Goal: Task Accomplishment & Management: Use online tool/utility

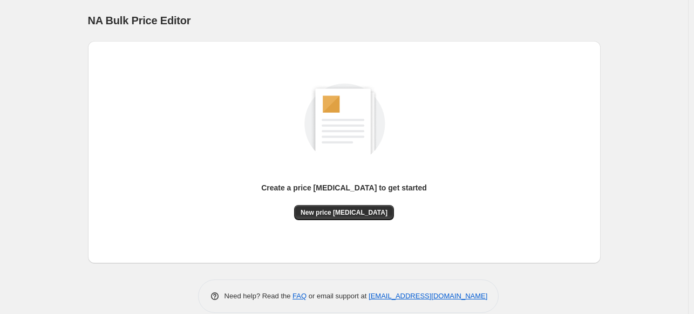
click at [417, 10] on div "NA Bulk Price Editor. This page is ready NA Bulk Price Editor" at bounding box center [344, 20] width 513 height 41
click at [385, 214] on div "Create a price change job to get started New price change job" at bounding box center [344, 201] width 166 height 38
click at [356, 211] on span "New price change job" at bounding box center [344, 212] width 87 height 9
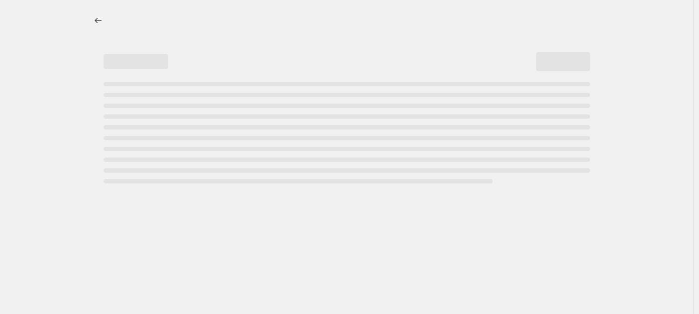
select select "percentage"
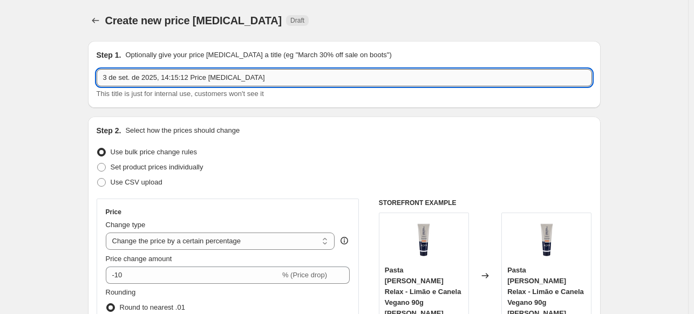
click at [257, 71] on input "3 de set. de 2025, 14:15:12 Price change job" at bounding box center [344, 77] width 495 height 17
type input "30%OFF no site"
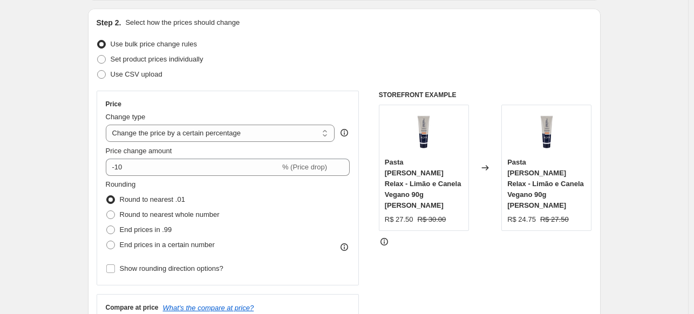
scroll to position [162, 0]
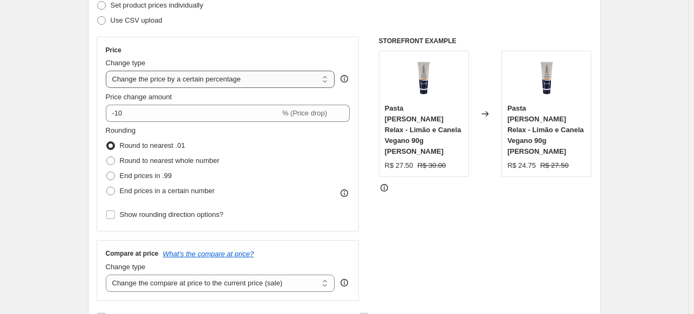
click at [147, 78] on select "Change the price to a certain amount Change the price by a certain amount Chang…" at bounding box center [220, 79] width 229 height 17
select select "pcap"
click at [108, 71] on select "Change the price to a certain amount Change the price by a certain amount Chang…" at bounding box center [220, 79] width 229 height 17
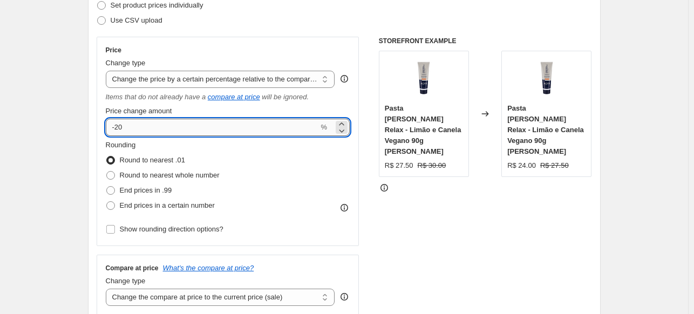
click at [142, 127] on input "-20" at bounding box center [212, 127] width 213 height 17
type input "-2"
type input "-30"
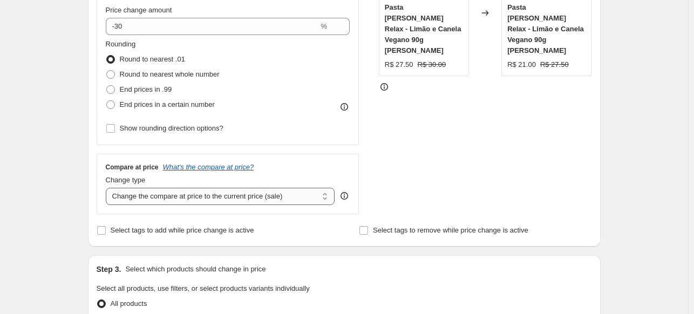
scroll to position [270, 0]
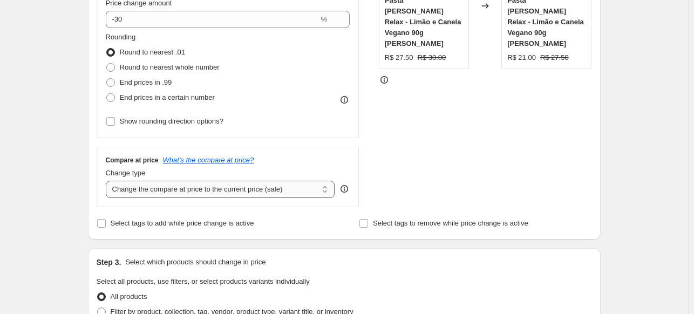
click at [159, 194] on select "Change the compare at price to the current price (sale) Change the compare at p…" at bounding box center [220, 189] width 229 height 17
select select "no_change"
click at [108, 181] on select "Change the compare at price to the current price (sale) Change the compare at p…" at bounding box center [220, 189] width 229 height 17
click at [59, 181] on div "Create new price [MEDICAL_DATA]. This page is ready Create new price [MEDICAL_D…" at bounding box center [344, 285] width 688 height 1110
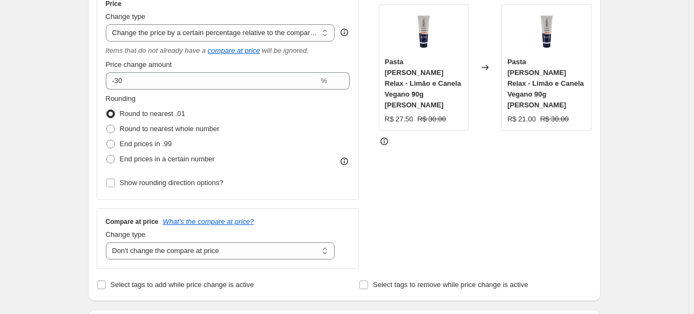
scroll to position [162, 0]
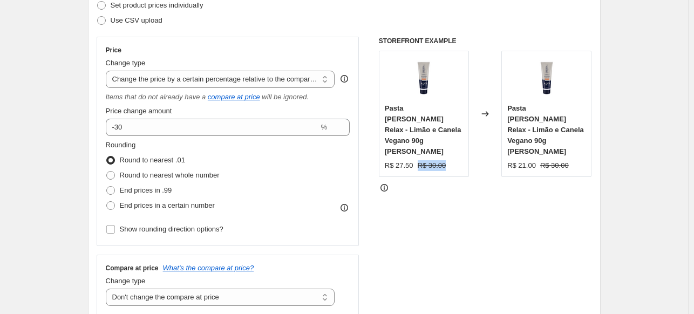
drag, startPoint x: 444, startPoint y: 145, endPoint x: 419, endPoint y: 146, distance: 24.9
click at [419, 160] on div "R$ 27.50 R$ 30.00" at bounding box center [424, 165] width 78 height 11
click at [430, 160] on strike "R$ 30.00" at bounding box center [432, 165] width 29 height 11
click at [564, 160] on strike "R$ 30.00" at bounding box center [554, 165] width 29 height 11
click at [525, 160] on div "R$ 21.00" at bounding box center [521, 165] width 29 height 11
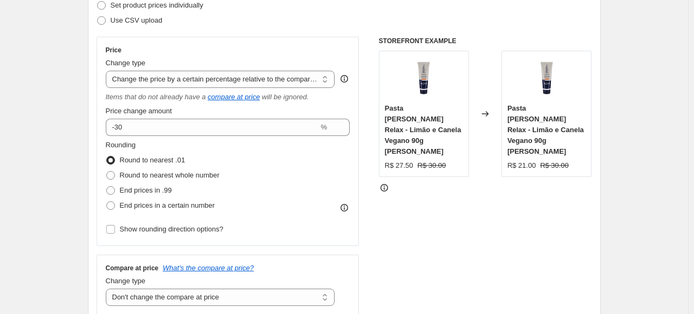
click at [430, 160] on strike "R$ 30.00" at bounding box center [432, 165] width 29 height 11
click at [486, 148] on div "Changed to" at bounding box center [485, 114] width 32 height 126
click at [591, 153] on div "Pasta de Dente Relax - Limão e Canela Vegano 90g Alva R$ 21.00 R$ 30.00" at bounding box center [546, 114] width 90 height 126
click at [598, 151] on div "Step 2. Select how the prices should change Use bulk price change rules Set pro…" at bounding box center [344, 151] width 513 height 393
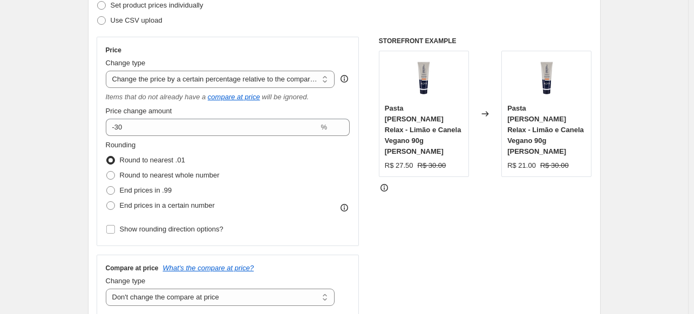
click at [598, 151] on div "Step 2. Select how the prices should change Use bulk price change rules Set pro…" at bounding box center [344, 151] width 513 height 393
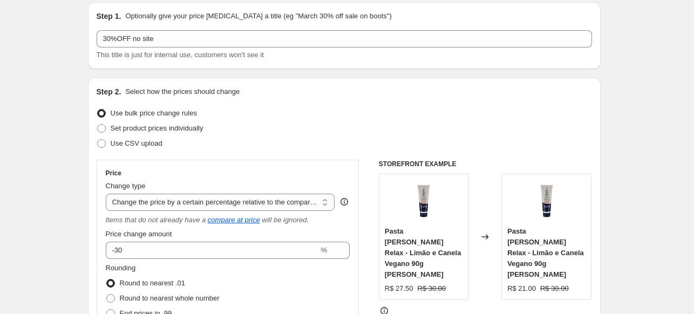
scroll to position [0, 0]
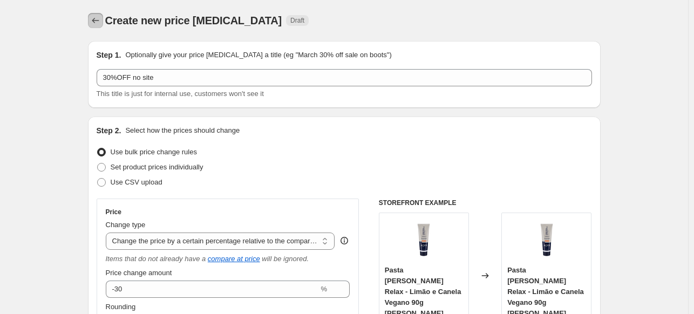
click at [99, 16] on icon "Price change jobs" at bounding box center [95, 20] width 11 height 11
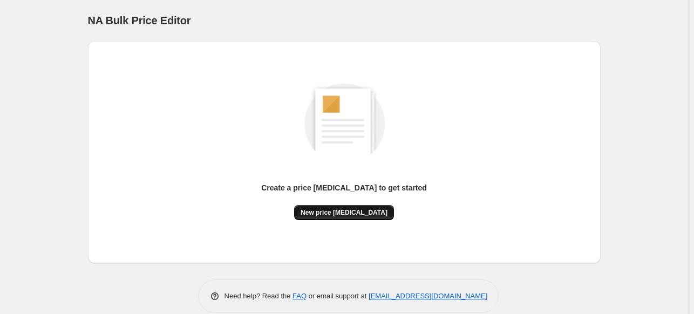
click at [352, 216] on span "New price [MEDICAL_DATA]" at bounding box center [344, 212] width 87 height 9
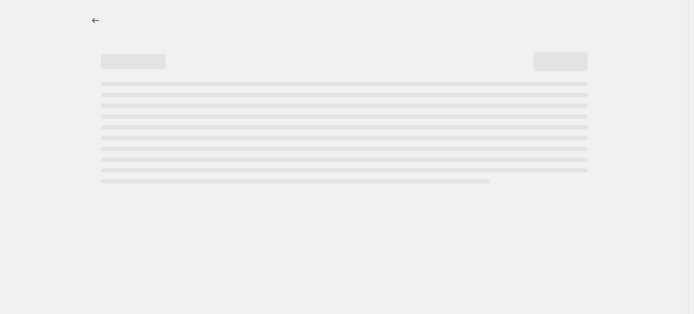
select select "percentage"
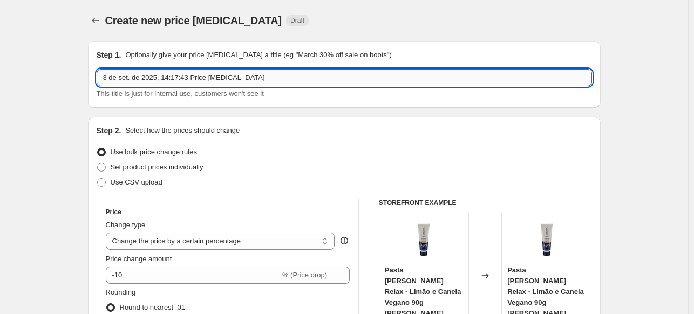
click at [155, 76] on input "3 de set. de 2025, 14:17:43 Price [MEDICAL_DATA]" at bounding box center [344, 77] width 495 height 17
click at [156, 76] on input "3 de set. de 2025, 14:17:43 Price [MEDICAL_DATA]" at bounding box center [344, 77] width 495 height 17
drag, startPoint x: 155, startPoint y: 74, endPoint x: 166, endPoint y: 66, distance: 13.6
click at [155, 73] on input "30%OFF" at bounding box center [344, 77] width 495 height 17
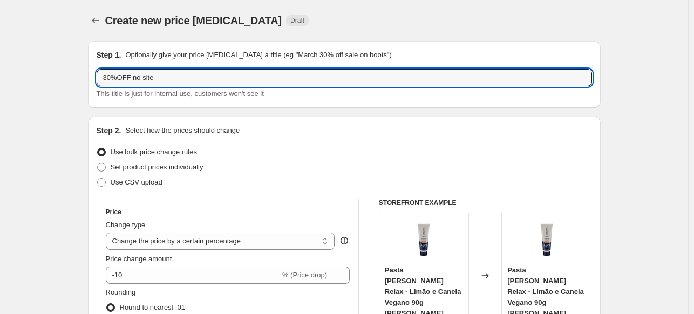
type input "30%OFF no site"
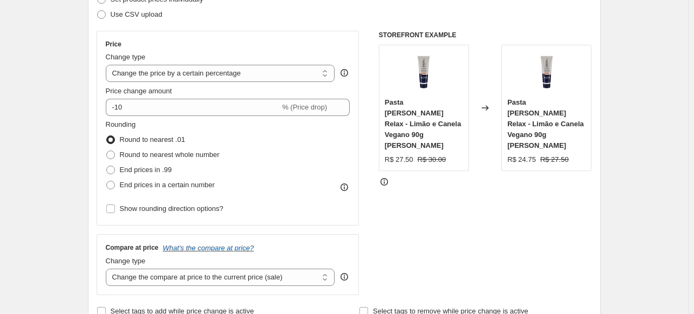
scroll to position [162, 0]
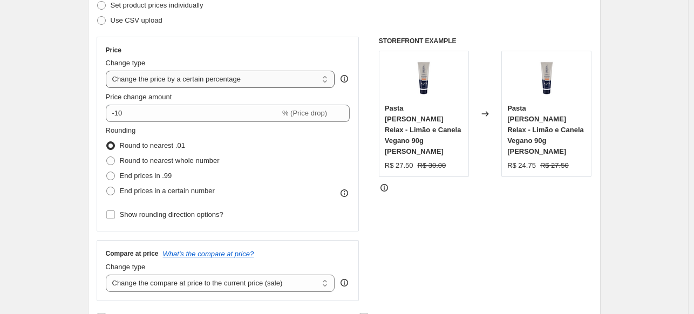
click at [156, 81] on select "Change the price to a certain amount Change the price by a certain amount Chang…" at bounding box center [220, 79] width 229 height 17
select select "pcap"
click at [108, 71] on select "Change the price to a certain amount Change the price by a certain amount Chang…" at bounding box center [220, 79] width 229 height 17
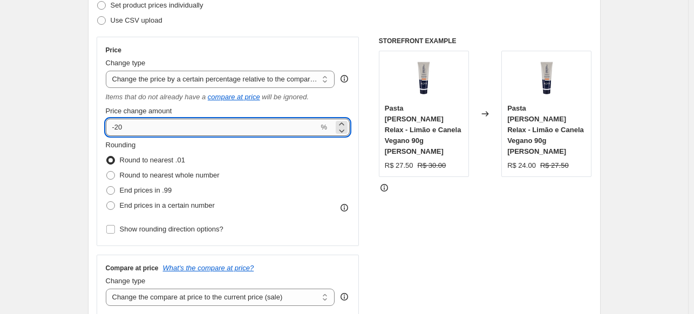
click at [132, 130] on input "-20" at bounding box center [212, 127] width 213 height 17
type input "-2"
type input "-30"
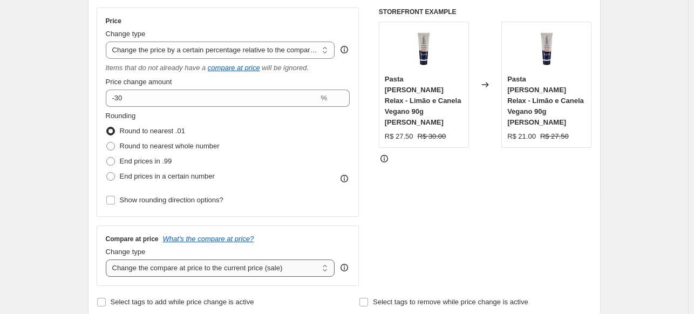
scroll to position [216, 0]
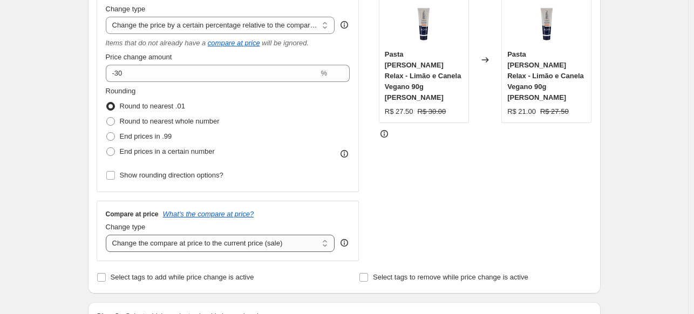
click at [156, 244] on select "Change the compare at price to the current price (sale) Change the compare at p…" at bounding box center [220, 243] width 229 height 17
select select "no_change"
click at [108, 235] on select "Change the compare at price to the current price (sale) Change the compare at p…" at bounding box center [220, 243] width 229 height 17
click at [99, 243] on div "Compare at price What's the compare at price? Change type Change the compare at…" at bounding box center [228, 231] width 263 height 60
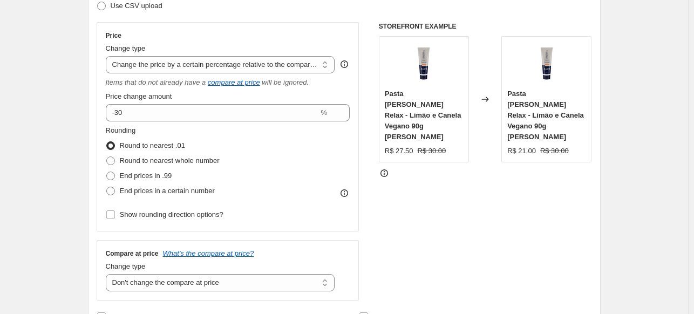
scroll to position [162, 0]
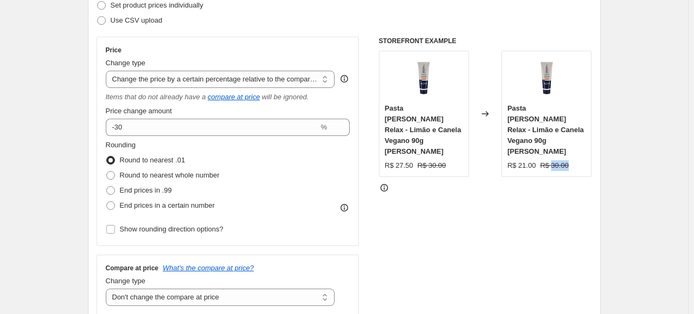
drag, startPoint x: 566, startPoint y: 144, endPoint x: 552, endPoint y: 146, distance: 14.2
click at [552, 160] on strike "R$ 30.00" at bounding box center [554, 165] width 29 height 11
click at [570, 160] on div "R$ 21.00 R$ 30.00" at bounding box center [546, 165] width 78 height 11
drag, startPoint x: 535, startPoint y: 146, endPoint x: 520, endPoint y: 147, distance: 15.2
click at [520, 160] on div "R$ 21.00" at bounding box center [521, 165] width 29 height 11
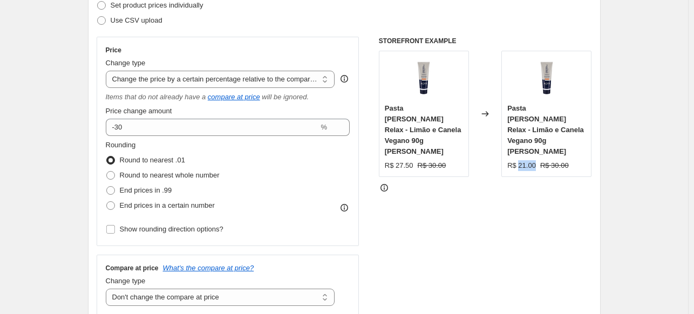
click at [526, 160] on div "R$ 21.00" at bounding box center [521, 165] width 29 height 11
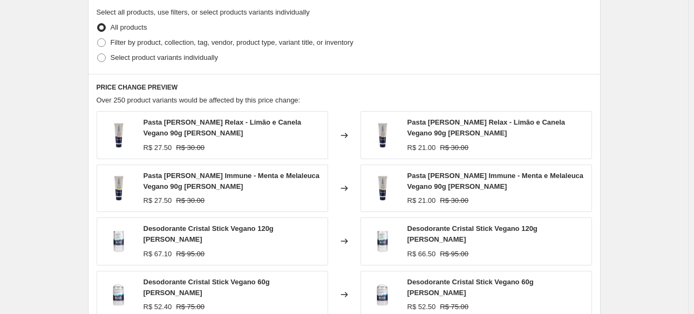
scroll to position [540, 0]
click at [127, 42] on span "Filter by product, collection, tag, vendor, product type, variant title, or inv…" at bounding box center [232, 42] width 243 height 8
click at [98, 38] on input "Filter by product, collection, tag, vendor, product type, variant title, or inv…" at bounding box center [97, 38] width 1 height 1
radio input "true"
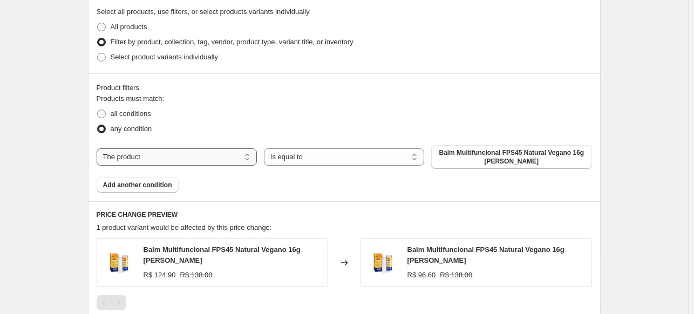
click at [200, 159] on select "The product The product's collection The product's tag The product's vendor The…" at bounding box center [177, 156] width 160 height 17
select select "collection"
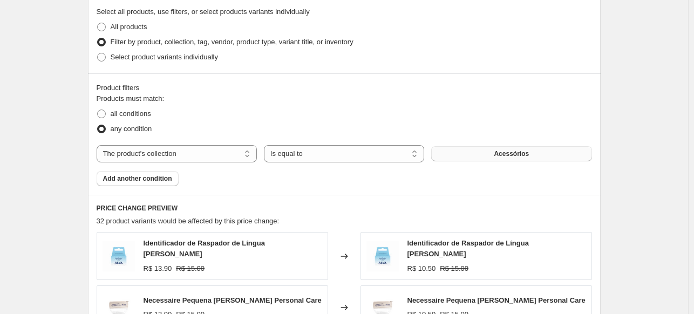
click at [521, 154] on span "Acessórios" at bounding box center [511, 153] width 35 height 9
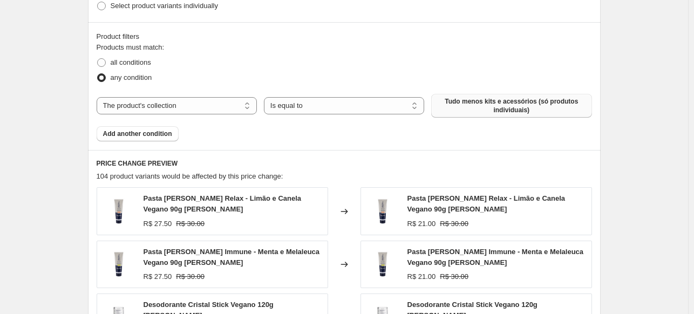
scroll to position [594, 0]
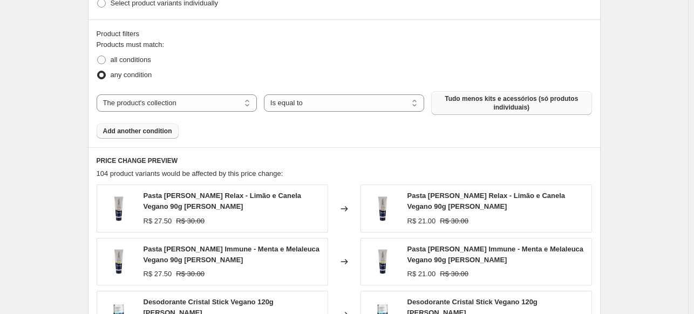
click at [136, 125] on button "Add another condition" at bounding box center [138, 131] width 82 height 15
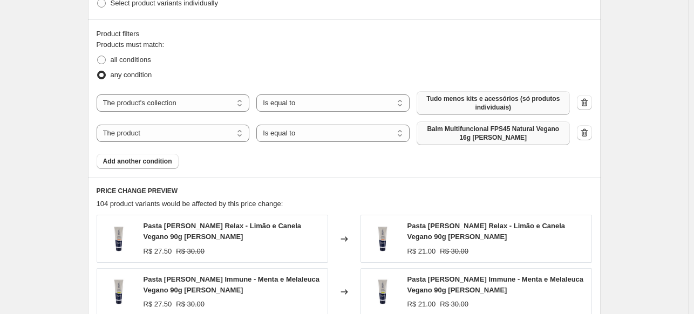
click at [483, 139] on span "Balm Multifuncional FPS45 Natural Vegano 16g [PERSON_NAME]" at bounding box center [493, 133] width 140 height 17
click at [126, 134] on select "The product The product's collection The product's tag The product's vendor The…" at bounding box center [173, 133] width 153 height 17
select select "collection"
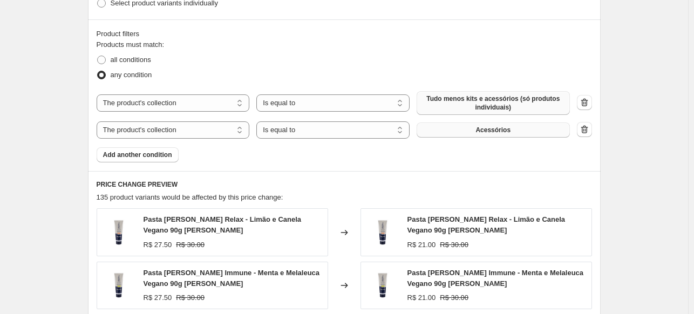
click at [506, 129] on span "Acessórios" at bounding box center [492, 130] width 35 height 9
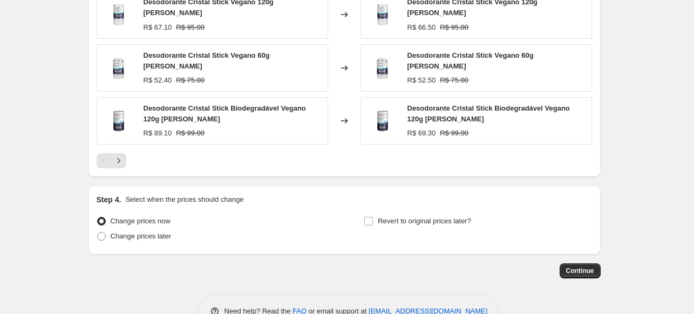
scroll to position [863, 0]
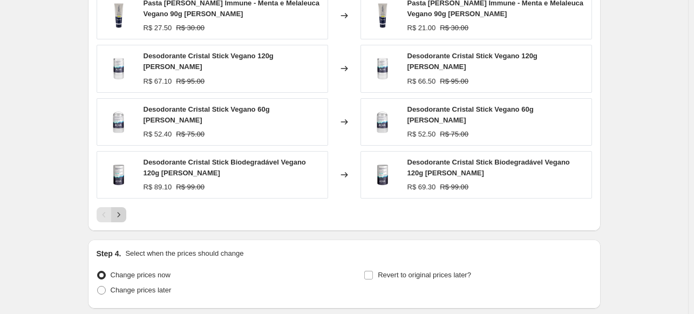
click at [125, 213] on button "Next" at bounding box center [118, 214] width 15 height 15
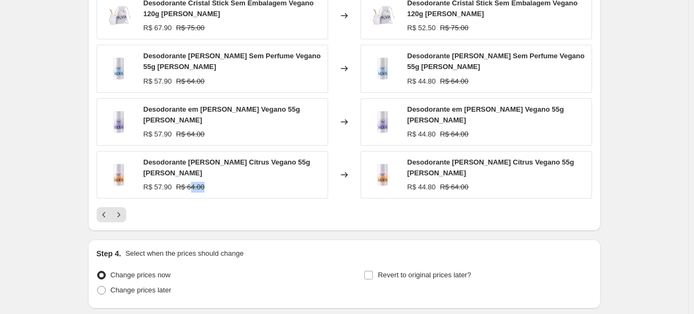
drag, startPoint x: 203, startPoint y: 167, endPoint x: 193, endPoint y: 171, distance: 10.9
click at [188, 182] on div "R$ 57.90 R$ 64.00" at bounding box center [233, 187] width 179 height 11
click at [191, 182] on strike "R$ 64.00" at bounding box center [190, 187] width 29 height 11
drag, startPoint x: 155, startPoint y: 166, endPoint x: 174, endPoint y: 169, distance: 19.3
click at [174, 182] on div "R$ 57.90 R$ 64.00" at bounding box center [233, 187] width 179 height 11
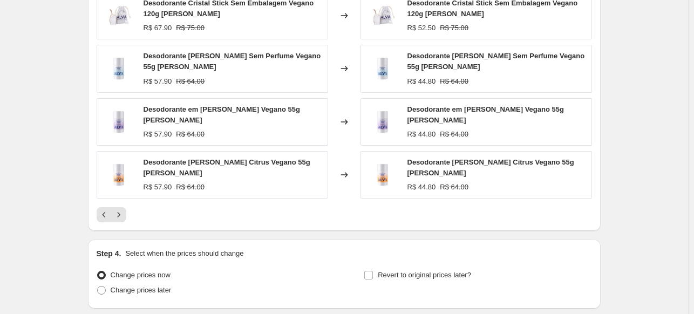
click at [188, 182] on strike "R$ 64.00" at bounding box center [190, 187] width 29 height 11
drag, startPoint x: 468, startPoint y: 168, endPoint x: 450, endPoint y: 170, distance: 17.9
click at [450, 182] on div "R$ 44.80 R$ 64.00" at bounding box center [496, 187] width 179 height 11
drag, startPoint x: 436, startPoint y: 171, endPoint x: 421, endPoint y: 172, distance: 14.6
click at [421, 182] on div "R$ 44.80" at bounding box center [421, 187] width 29 height 11
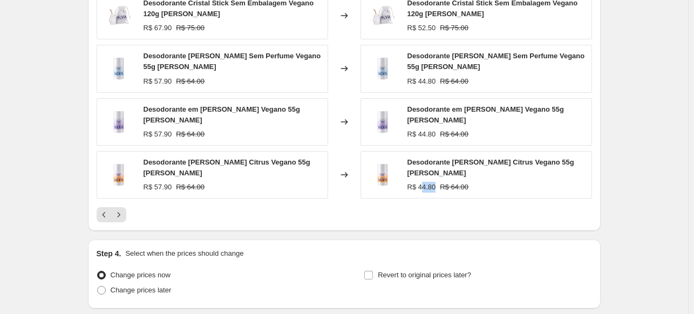
click at [421, 182] on div "R$ 44.80" at bounding box center [421, 187] width 29 height 11
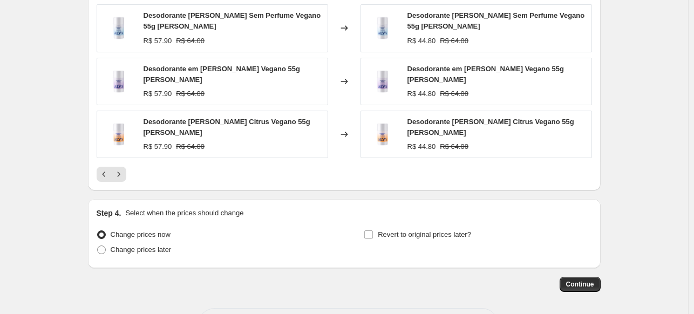
scroll to position [932, 0]
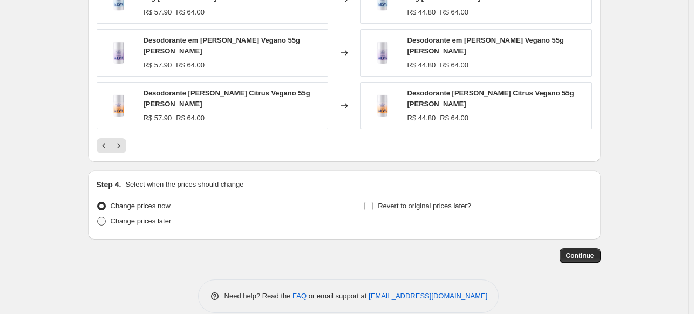
click at [155, 217] on span "Change prices later" at bounding box center [141, 221] width 61 height 8
click at [98, 217] on input "Change prices later" at bounding box center [97, 217] width 1 height 1
radio input "true"
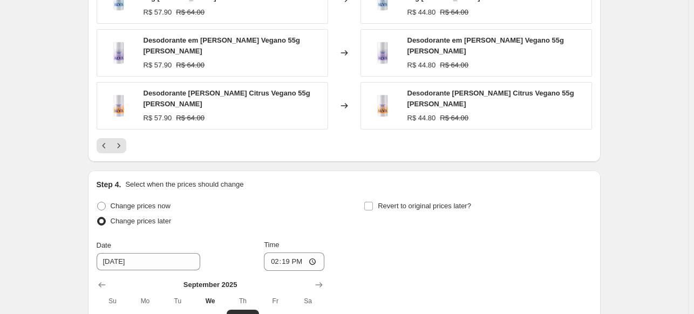
scroll to position [1040, 0]
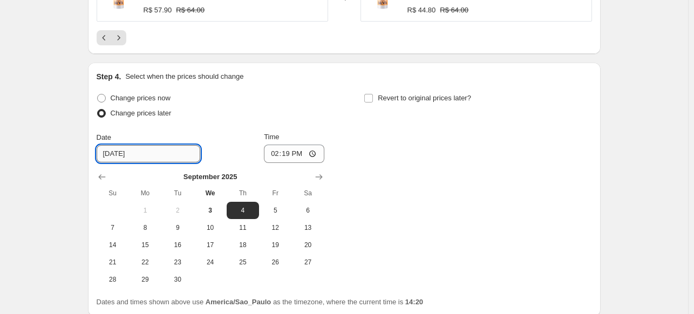
click at [112, 145] on input "[DATE]" at bounding box center [149, 153] width 104 height 17
click at [248, 223] on span "11" at bounding box center [243, 227] width 24 height 9
type input "[DATE]"
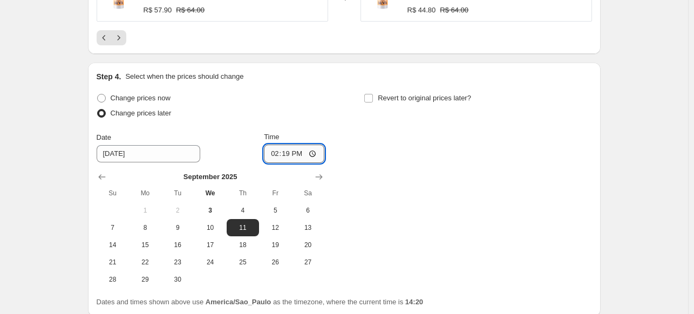
click at [289, 145] on input "14:19" at bounding box center [294, 154] width 60 height 18
type input "23:59"
click at [388, 103] on div "Revert to original prices later?" at bounding box center [478, 107] width 228 height 32
click at [382, 94] on span "Revert to original prices later?" at bounding box center [424, 98] width 93 height 8
click at [373, 94] on input "Revert to original prices later?" at bounding box center [368, 98] width 9 height 9
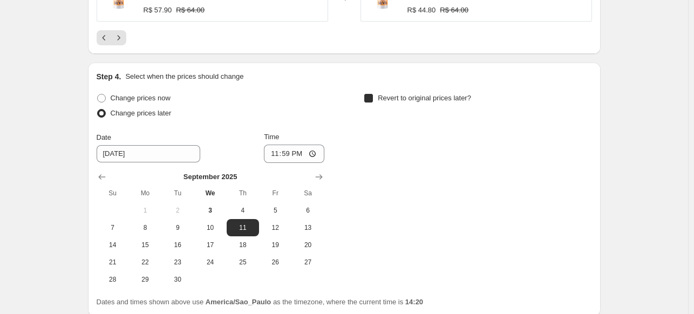
checkbox input "true"
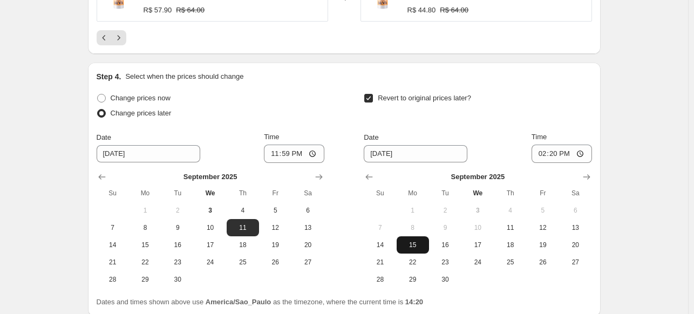
click at [420, 236] on button "15" at bounding box center [413, 244] width 32 height 17
type input "[DATE]"
click at [557, 145] on input "14:20" at bounding box center [562, 154] width 60 height 18
type input "23:59"
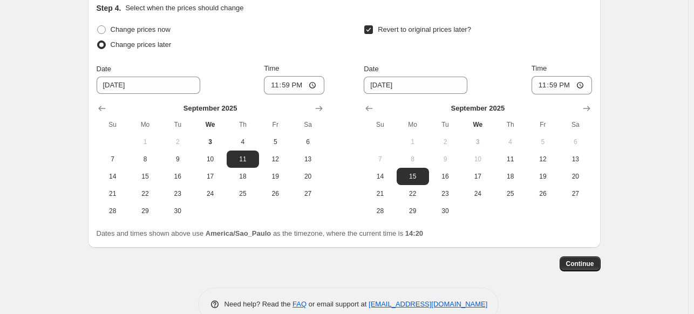
scroll to position [1117, 0]
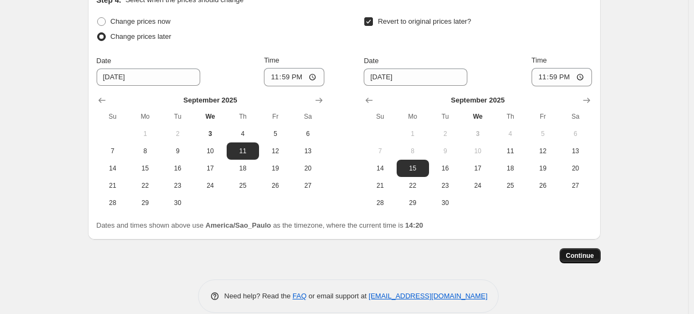
click at [581, 248] on button "Continue" at bounding box center [580, 255] width 41 height 15
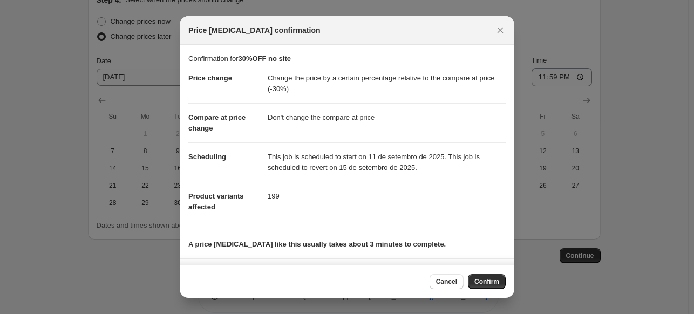
scroll to position [48, 0]
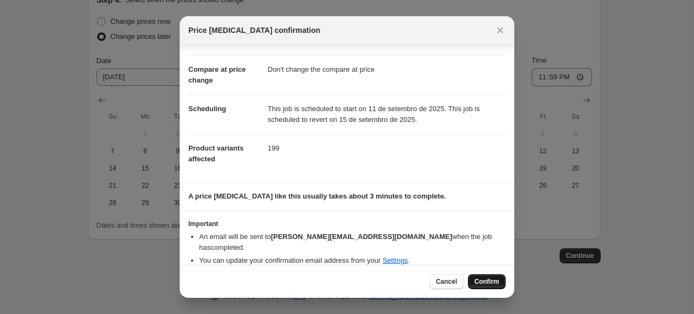
click at [488, 281] on span "Confirm" at bounding box center [486, 281] width 25 height 9
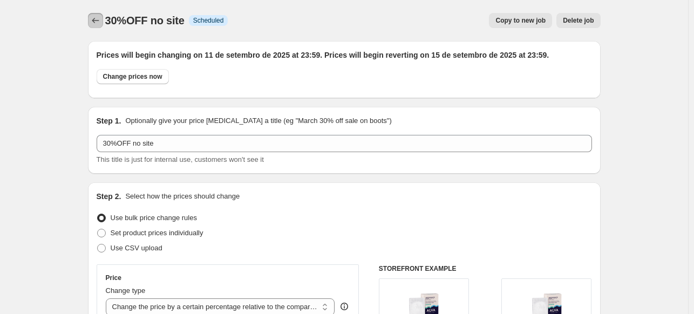
click at [94, 17] on icon "Price change jobs" at bounding box center [95, 20] width 11 height 11
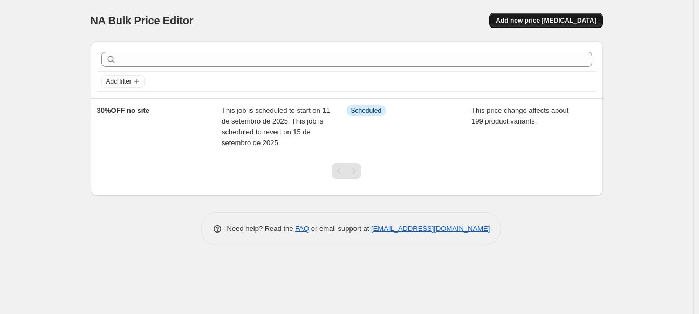
click at [573, 24] on span "Add new price [MEDICAL_DATA]" at bounding box center [546, 20] width 100 height 9
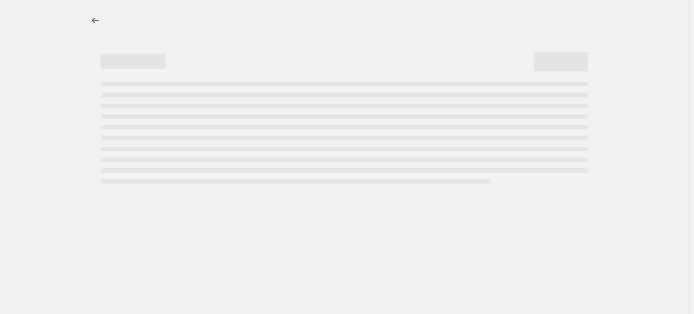
select select "percentage"
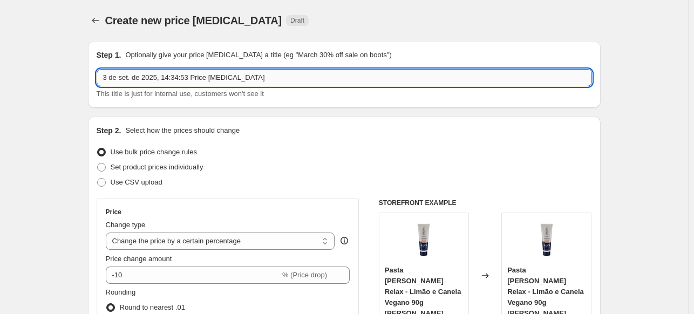
click at [178, 77] on input "3 de set. de 2025, 14:34:53 Price [MEDICAL_DATA]" at bounding box center [344, 77] width 495 height 17
type input "Lançamento Deso Masc"
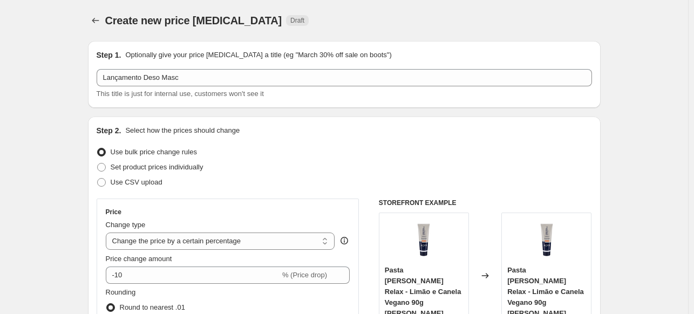
click at [219, 244] on select "Change the price to a certain amount Change the price by a certain amount Chang…" at bounding box center [220, 241] width 229 height 17
select select "pcap"
click at [108, 233] on select "Change the price to a certain amount Change the price by a certain amount Chang…" at bounding box center [220, 241] width 229 height 17
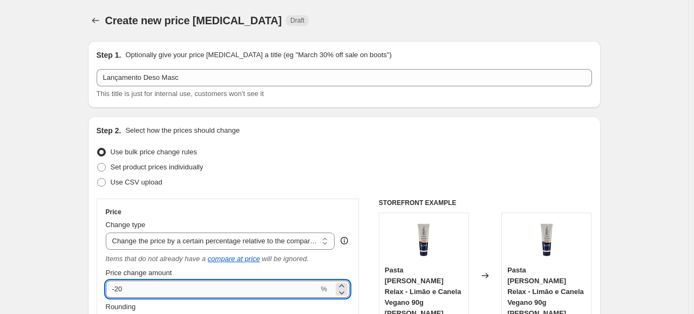
click at [172, 294] on input "-20" at bounding box center [212, 289] width 213 height 17
type input "-2"
type input "-15"
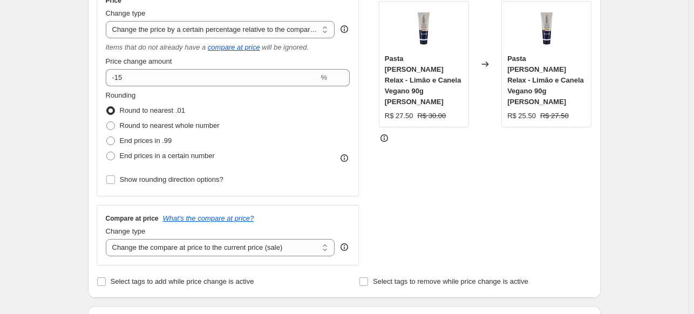
scroll to position [216, 0]
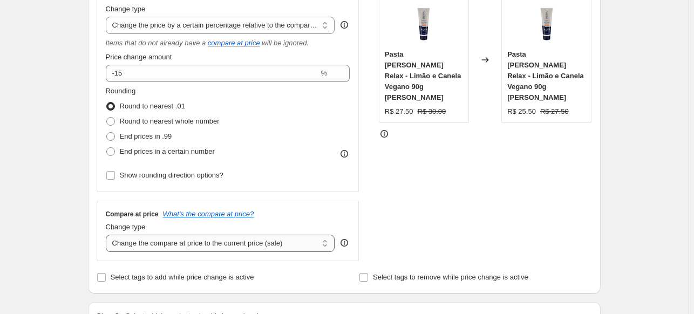
click at [193, 247] on select "Change the compare at price to the current price (sale) Change the compare at p…" at bounding box center [220, 243] width 229 height 17
select select "no_change"
click at [108, 235] on select "Change the compare at price to the current price (sale) Change the compare at p…" at bounding box center [220, 243] width 229 height 17
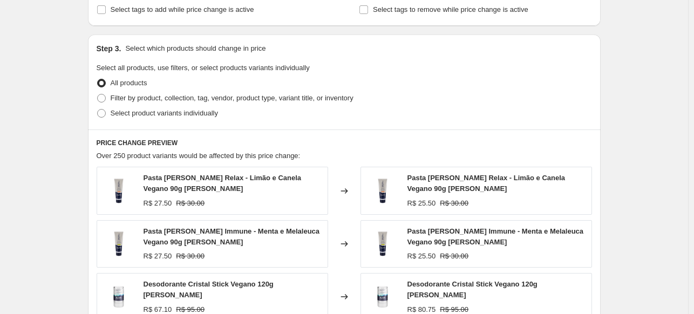
scroll to position [486, 0]
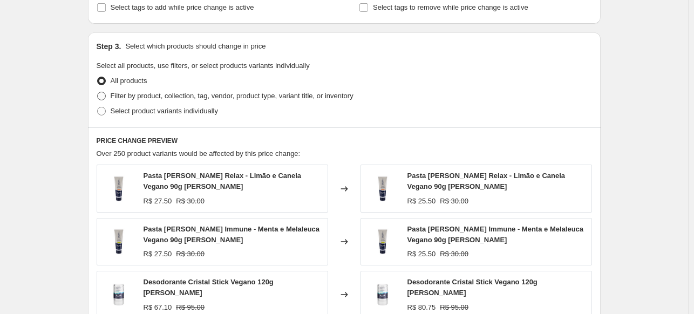
click at [213, 94] on span "Filter by product, collection, tag, vendor, product type, variant title, or inv…" at bounding box center [232, 96] width 243 height 8
click at [98, 92] on input "Filter by product, collection, tag, vendor, product type, variant title, or inv…" at bounding box center [97, 92] width 1 height 1
radio input "true"
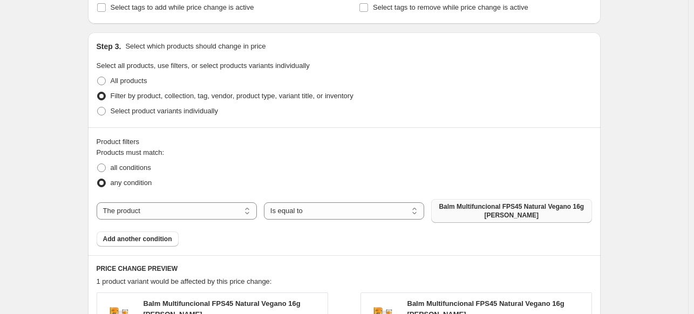
click at [503, 209] on span "Balm Multifuncional FPS45 Natural Vegano 16g [PERSON_NAME]" at bounding box center [511, 210] width 147 height 17
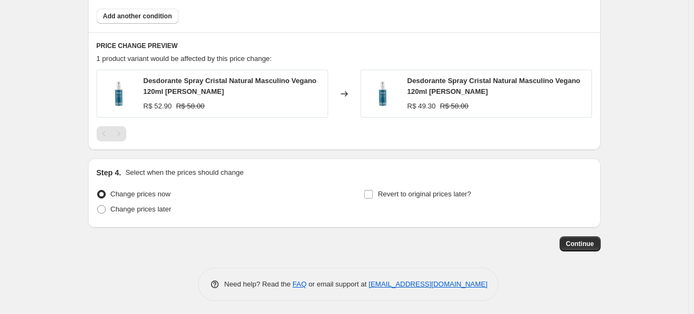
scroll to position [711, 0]
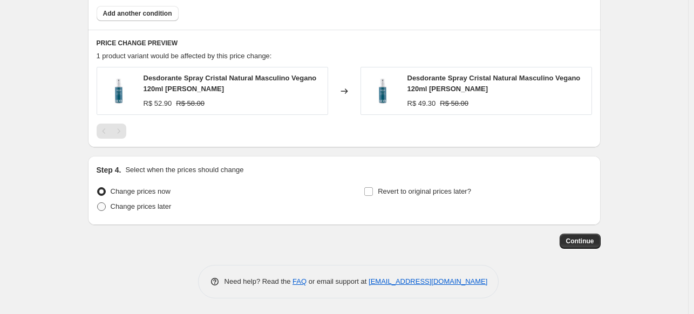
click at [148, 206] on span "Change prices later" at bounding box center [141, 206] width 61 height 8
click at [98, 203] on input "Change prices later" at bounding box center [97, 202] width 1 height 1
radio input "true"
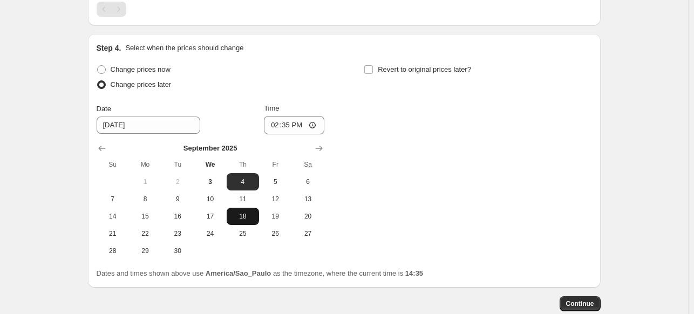
scroll to position [873, 0]
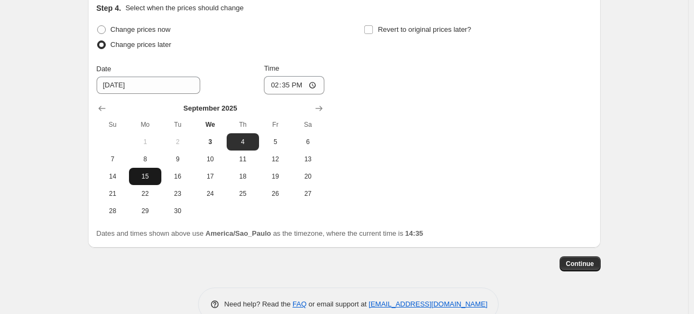
click at [151, 175] on span "15" at bounding box center [145, 176] width 24 height 9
type input "[DATE]"
click at [285, 86] on input "14:35" at bounding box center [294, 85] width 60 height 18
type input "23:59"
click at [358, 58] on div "Change prices now Change prices later Date 9/15/2025 Time 23:59 September 2025 …" at bounding box center [344, 121] width 495 height 198
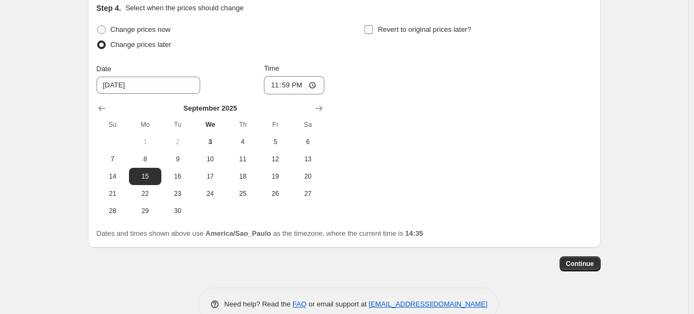
click at [373, 31] on input "Revert to original prices later?" at bounding box center [368, 29] width 9 height 9
checkbox input "true"
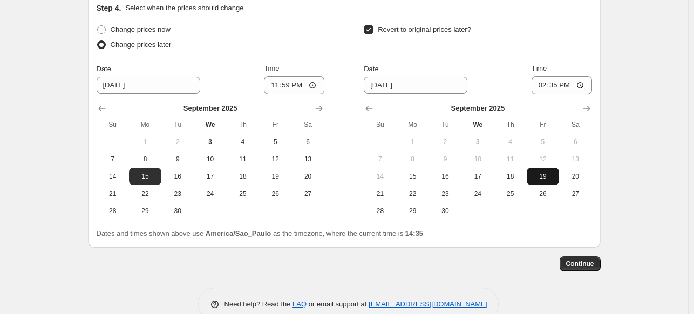
click at [555, 180] on span "19" at bounding box center [543, 176] width 24 height 9
type input "9/19/2025"
click at [559, 80] on input "14:35" at bounding box center [562, 85] width 60 height 18
type input "23:59"
click at [599, 97] on div "Step 4. Select when the prices should change Change prices now Change prices la…" at bounding box center [344, 121] width 513 height 254
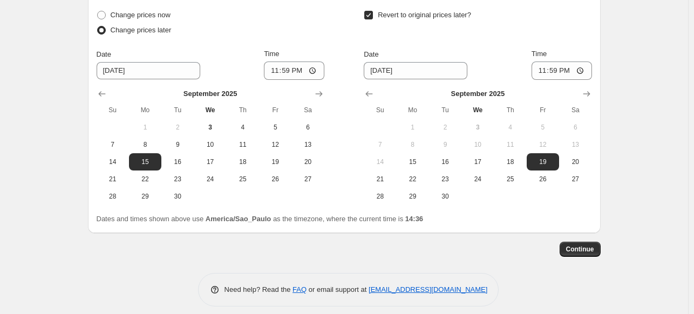
scroll to position [896, 0]
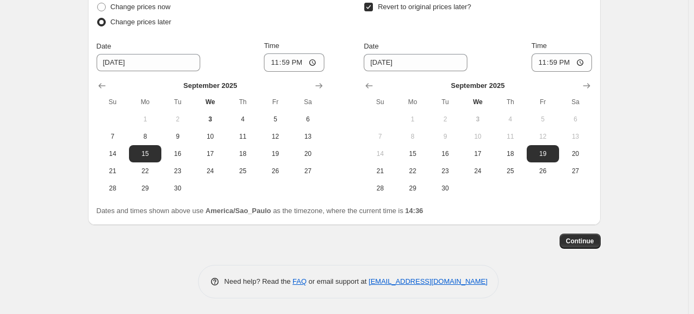
click at [584, 246] on button "Continue" at bounding box center [580, 241] width 41 height 15
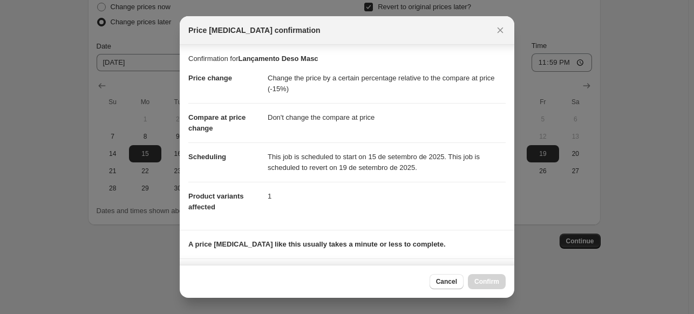
scroll to position [147, 0]
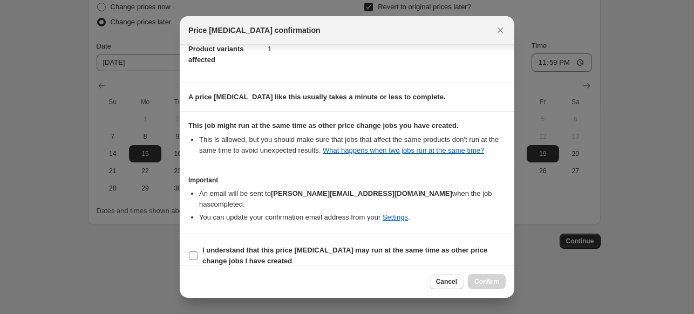
click at [285, 246] on span "I understand that this price change job may run at the same time as other price…" at bounding box center [353, 256] width 303 height 22
click at [198, 251] on input "I understand that this price change job may run at the same time as other price…" at bounding box center [193, 255] width 9 height 9
checkbox input "true"
click at [473, 275] on button "Confirm" at bounding box center [487, 281] width 38 height 15
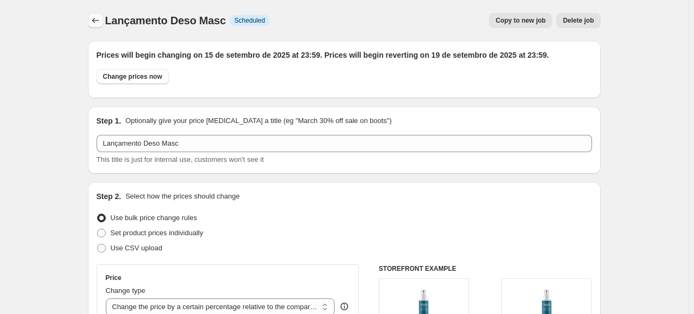
click at [95, 19] on icon "Price change jobs" at bounding box center [95, 20] width 11 height 11
